Goal: Information Seeking & Learning: Learn about a topic

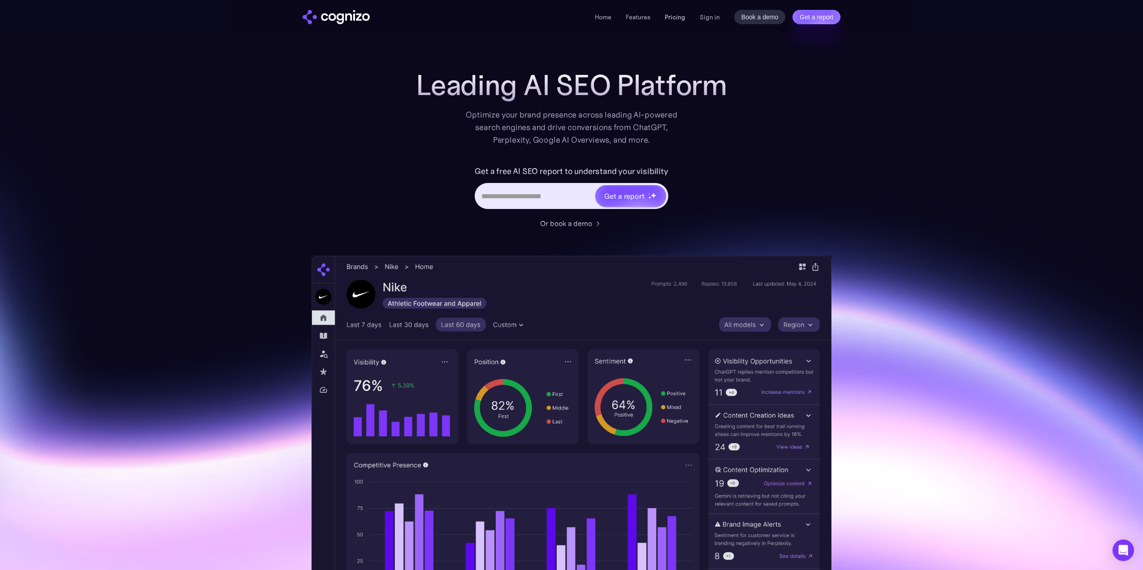
click at [676, 19] on link "Pricing" at bounding box center [675, 17] width 21 height 8
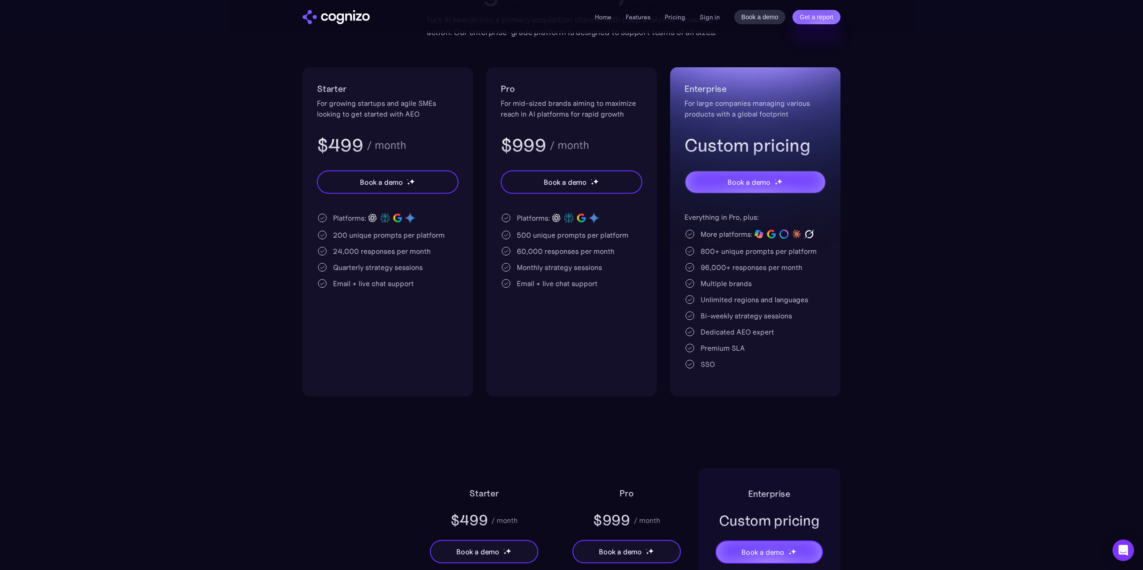
scroll to position [45, 0]
